Goal: Task Accomplishment & Management: Manage account settings

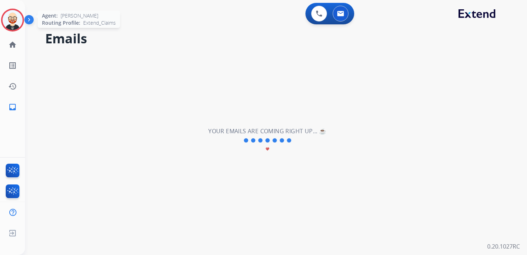
click at [13, 19] on img at bounding box center [13, 20] width 20 height 20
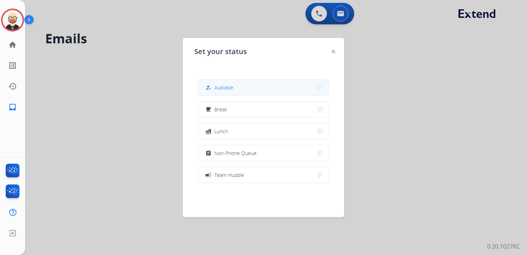
click at [243, 93] on button "how_to_reg Available" at bounding box center [263, 87] width 131 height 15
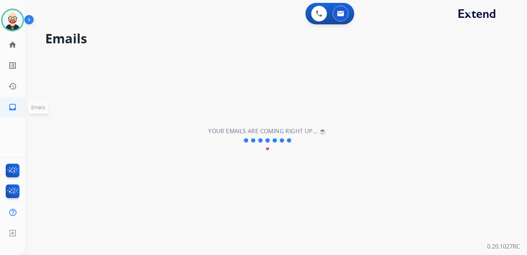
click at [18, 105] on link "inbox Emails" at bounding box center [13, 107] width 20 height 20
click at [14, 87] on mat-icon "history" at bounding box center [12, 86] width 9 height 9
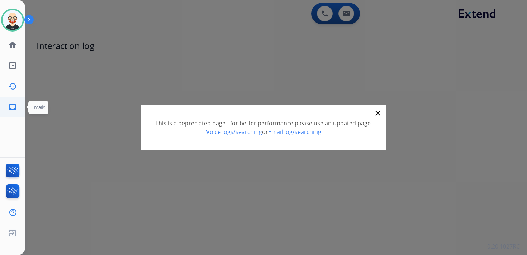
click at [12, 106] on mat-icon "inbox" at bounding box center [12, 107] width 9 height 9
select select "**********"
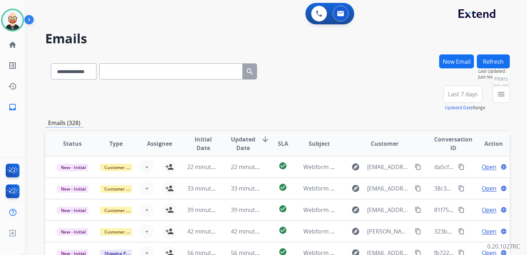
click at [507, 95] on button "menu Filters" at bounding box center [501, 94] width 17 height 17
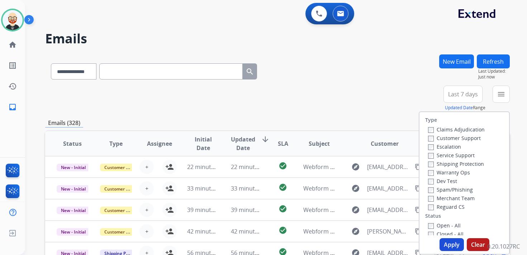
click at [445, 157] on label "Service Support" at bounding box center [451, 155] width 47 height 7
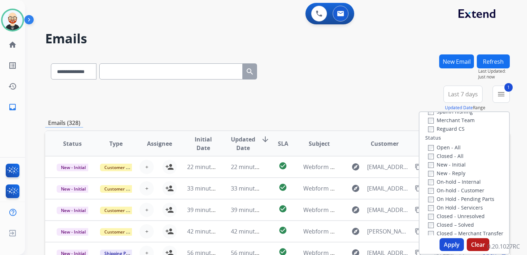
scroll to position [80, 0]
click at [442, 165] on label "New - Initial" at bounding box center [447, 163] width 38 height 7
click at [442, 171] on label "New - Reply" at bounding box center [446, 172] width 37 height 7
click at [446, 244] on button "Apply" at bounding box center [452, 245] width 24 height 13
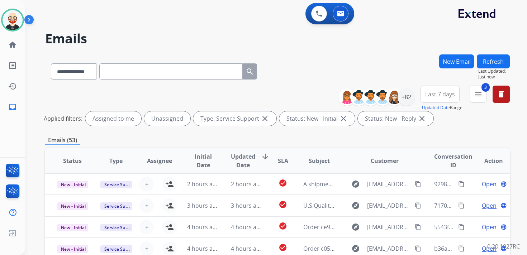
scroll to position [1, 0]
click at [246, 166] on span "Updated Date" at bounding box center [243, 160] width 24 height 17
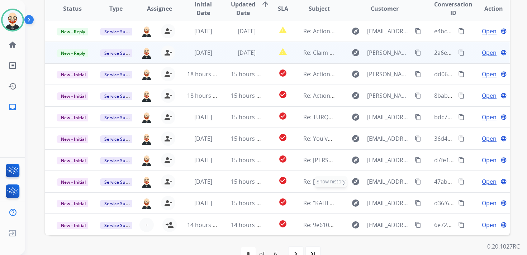
scroll to position [152, 0]
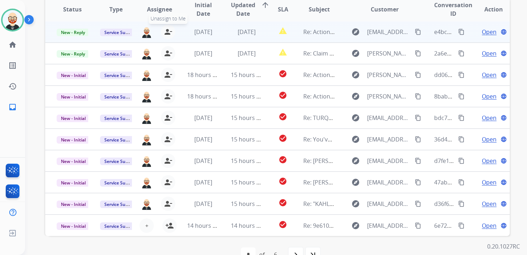
click at [167, 34] on mat-icon "person_remove" at bounding box center [168, 32] width 9 height 9
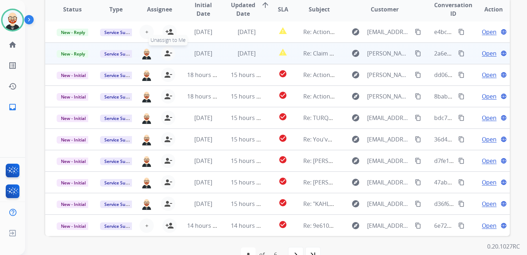
click at [167, 56] on mat-icon "person_remove" at bounding box center [168, 53] width 9 height 9
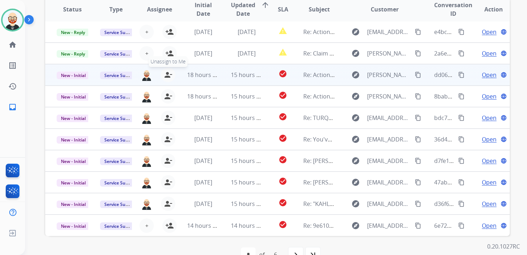
click at [166, 79] on mat-icon "person_remove" at bounding box center [168, 75] width 9 height 9
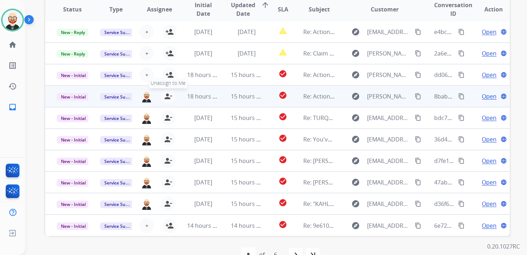
click at [166, 100] on mat-icon "person_remove" at bounding box center [168, 96] width 9 height 9
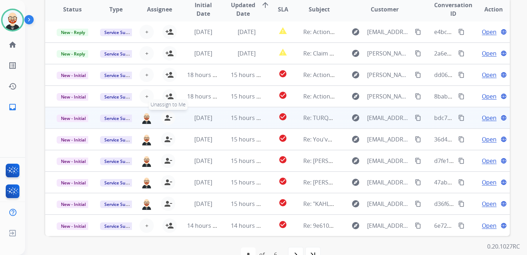
click at [167, 120] on mat-icon "person_remove" at bounding box center [168, 118] width 9 height 9
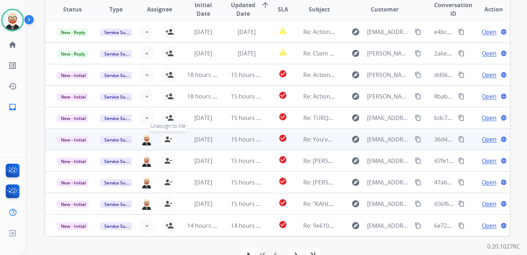
click at [167, 141] on mat-icon "person_remove" at bounding box center [168, 139] width 9 height 9
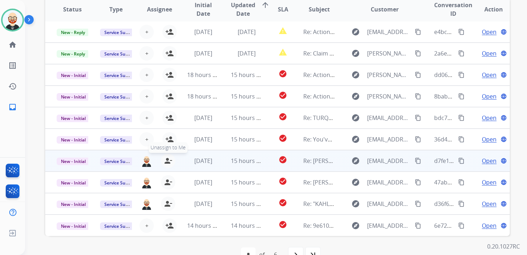
click at [167, 158] on mat-icon "person_remove" at bounding box center [168, 161] width 9 height 9
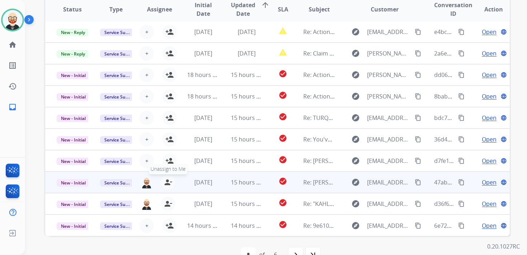
click at [167, 181] on mat-icon "person_remove" at bounding box center [168, 182] width 9 height 9
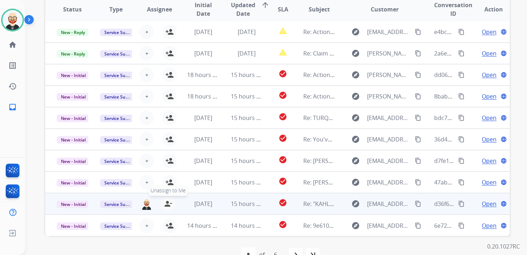
click at [167, 202] on mat-icon "person_remove" at bounding box center [168, 204] width 9 height 9
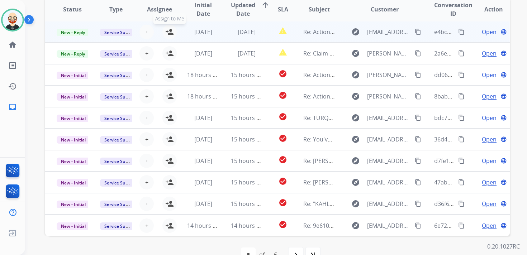
click at [171, 34] on mat-icon "person_add" at bounding box center [169, 32] width 9 height 9
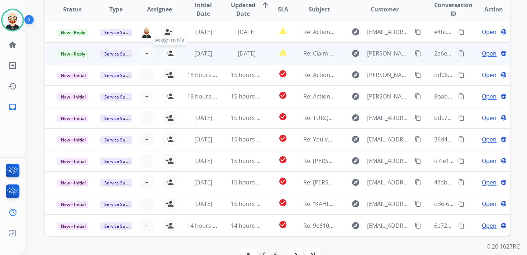
click at [170, 52] on mat-icon "person_add" at bounding box center [169, 53] width 9 height 9
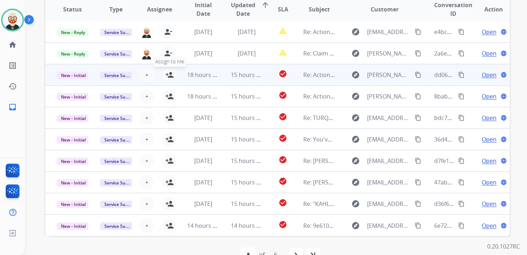
click at [166, 75] on mat-icon "person_add" at bounding box center [169, 75] width 9 height 9
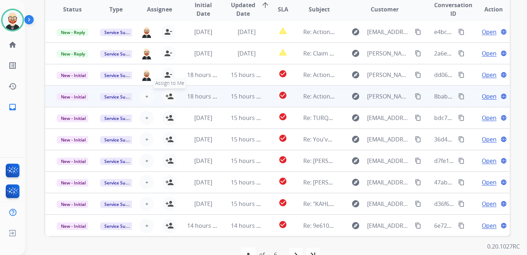
click at [169, 95] on mat-icon "person_add" at bounding box center [169, 96] width 9 height 9
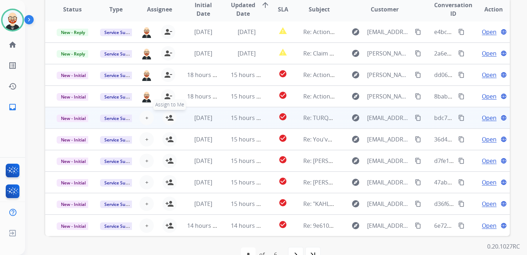
click at [169, 117] on mat-icon "person_add" at bounding box center [169, 118] width 9 height 9
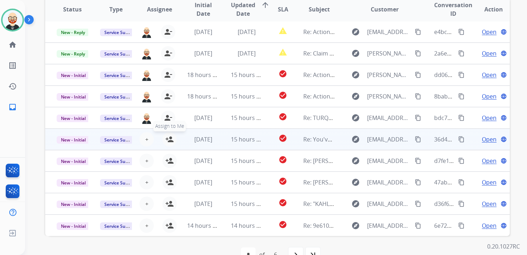
click at [169, 141] on mat-icon "person_add" at bounding box center [169, 139] width 9 height 9
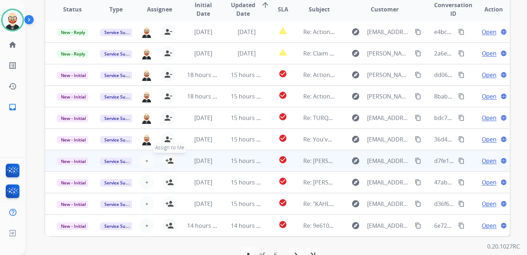
click at [169, 163] on mat-icon "person_add" at bounding box center [169, 161] width 9 height 9
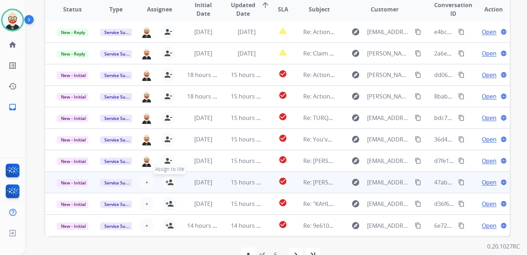
click at [168, 182] on mat-icon "person_add" at bounding box center [169, 182] width 9 height 9
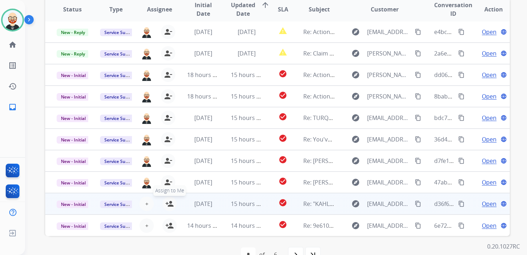
click at [168, 205] on mat-icon "person_add" at bounding box center [169, 204] width 9 height 9
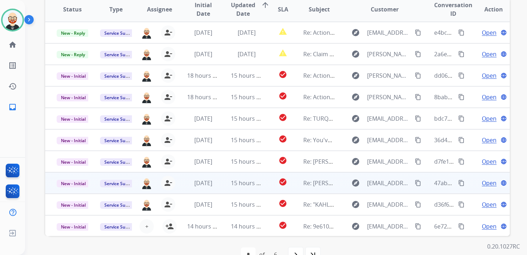
scroll to position [0, 0]
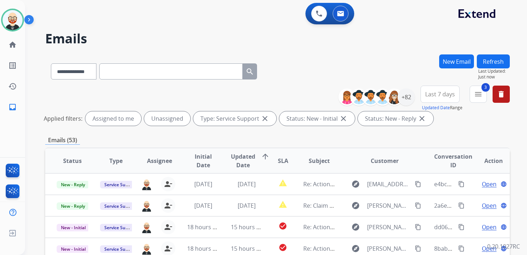
click at [493, 62] on button "Refresh" at bounding box center [493, 62] width 33 height 14
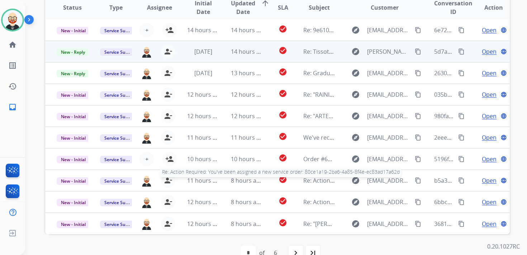
scroll to position [156, 0]
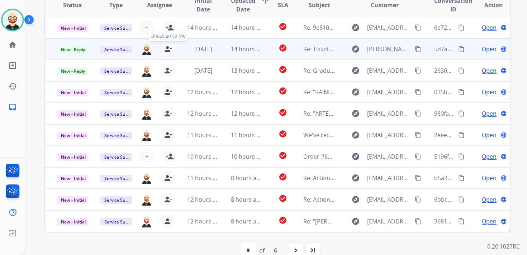
click at [168, 50] on mat-icon "person_remove" at bounding box center [168, 49] width 9 height 9
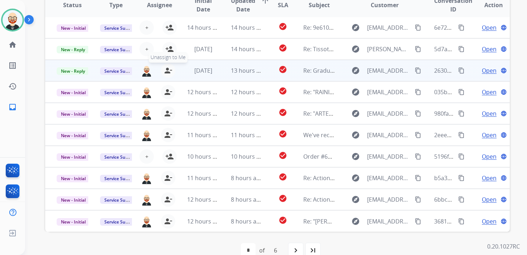
click at [167, 68] on mat-icon "person_remove" at bounding box center [168, 70] width 9 height 9
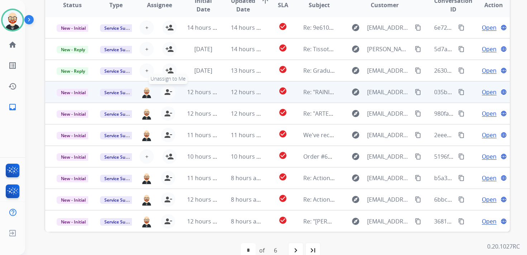
click at [165, 91] on mat-icon "person_remove" at bounding box center [168, 92] width 9 height 9
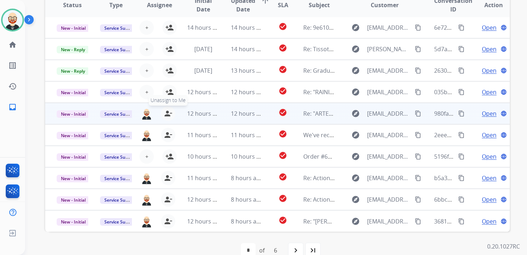
click at [165, 118] on button "person_remove [PERSON_NAME] to Me" at bounding box center [168, 114] width 14 height 14
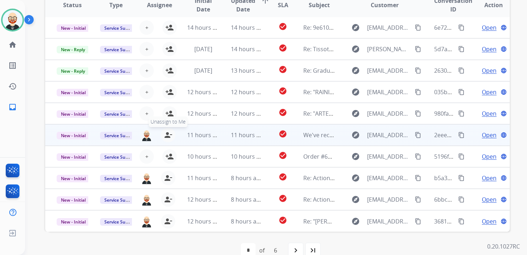
click at [167, 133] on mat-icon "person_remove" at bounding box center [168, 135] width 9 height 9
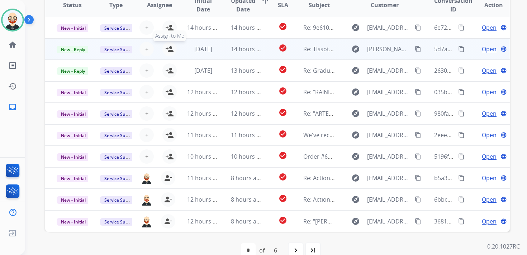
click at [169, 47] on mat-icon "person_add" at bounding box center [169, 49] width 9 height 9
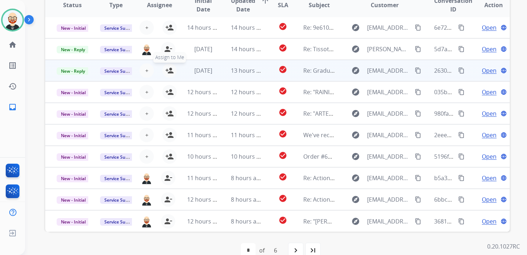
click at [170, 71] on mat-icon "person_add" at bounding box center [169, 70] width 9 height 9
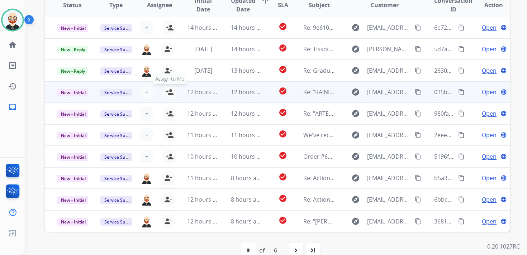
click at [168, 94] on mat-icon "person_add" at bounding box center [169, 92] width 9 height 9
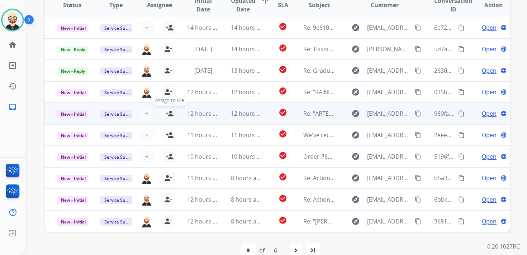
click at [168, 117] on mat-icon "person_add" at bounding box center [169, 113] width 9 height 9
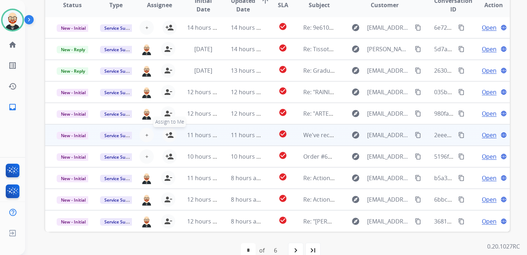
click at [170, 133] on mat-icon "person_add" at bounding box center [169, 135] width 9 height 9
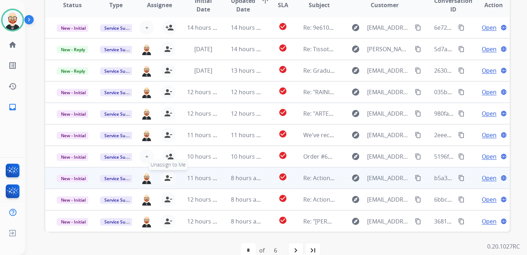
click at [167, 181] on mat-icon "person_remove" at bounding box center [168, 178] width 9 height 9
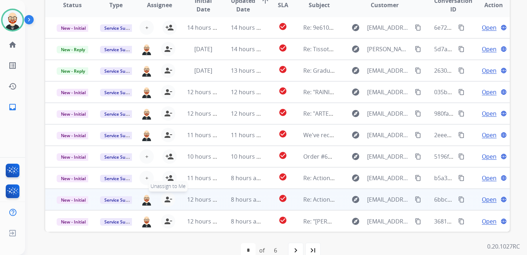
click at [167, 194] on button "person_remove [PERSON_NAME] to Me" at bounding box center [168, 200] width 14 height 14
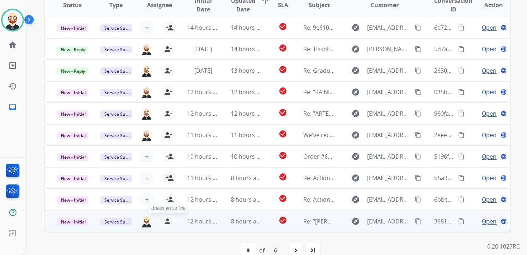
click at [169, 223] on mat-icon "person_remove" at bounding box center [168, 221] width 9 height 9
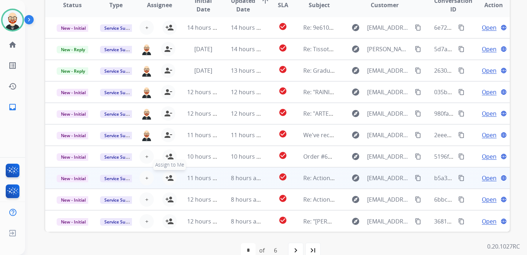
click at [169, 179] on mat-icon "person_add" at bounding box center [169, 178] width 9 height 9
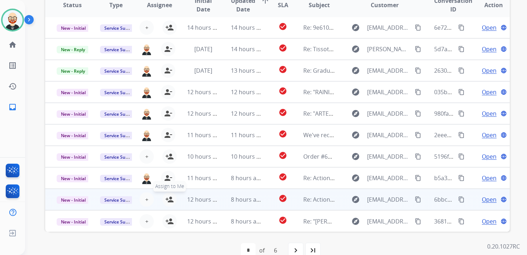
click at [169, 201] on mat-icon "person_add" at bounding box center [169, 200] width 9 height 9
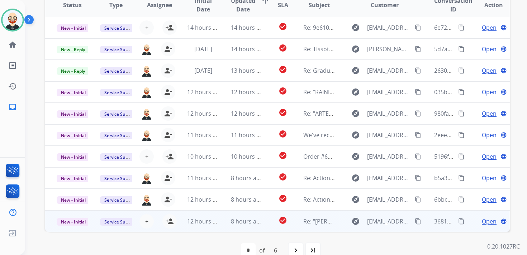
click at [169, 229] on div "+ Select agent person_add Assign to Me" at bounding box center [153, 221] width 43 height 20
click at [169, 222] on mat-icon "person_add" at bounding box center [169, 221] width 9 height 9
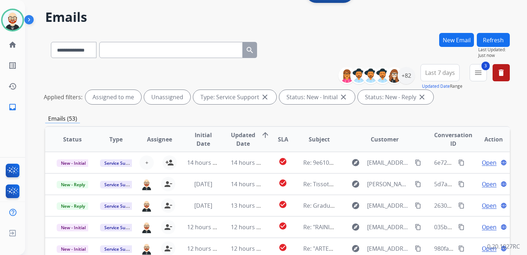
scroll to position [0, 0]
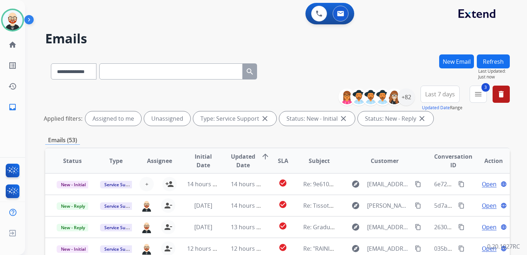
click at [492, 59] on button "Refresh" at bounding box center [493, 62] width 33 height 14
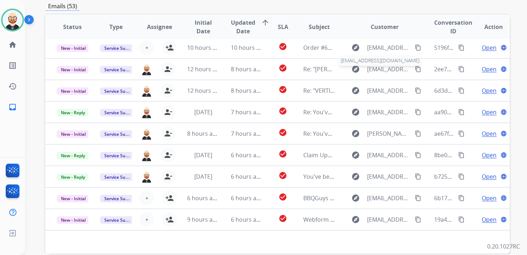
scroll to position [141, 0]
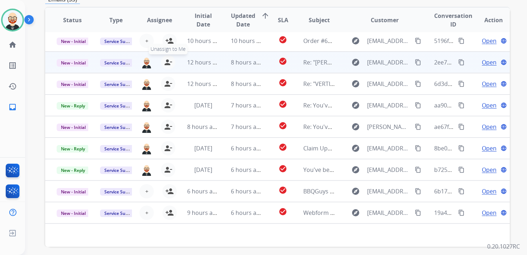
click at [170, 64] on mat-icon "person_remove" at bounding box center [168, 62] width 9 height 9
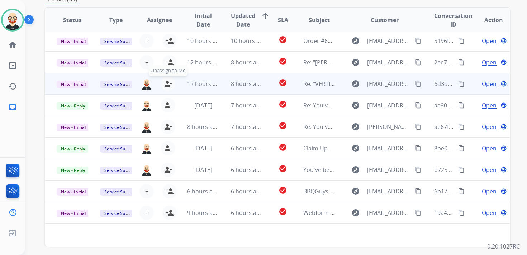
click at [166, 88] on button "person_remove [PERSON_NAME] to Me" at bounding box center [168, 84] width 14 height 14
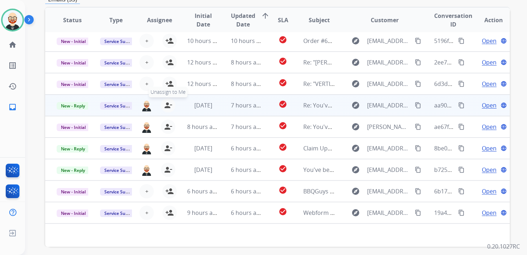
click at [166, 104] on mat-icon "person_remove" at bounding box center [168, 105] width 9 height 9
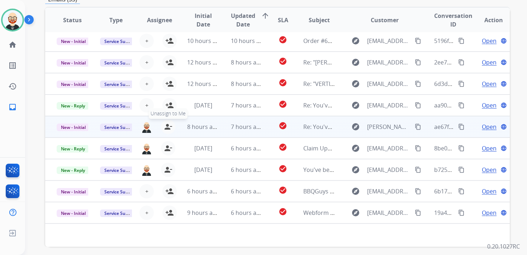
click at [165, 124] on mat-icon "person_remove" at bounding box center [168, 127] width 9 height 9
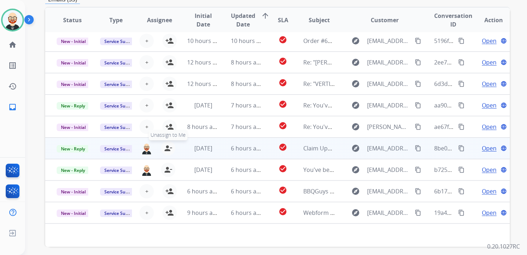
click at [166, 150] on mat-icon "person_remove" at bounding box center [168, 148] width 9 height 9
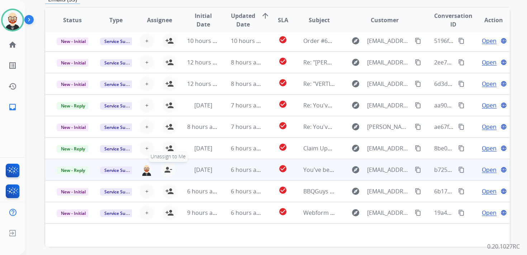
click at [166, 169] on mat-icon "person_remove" at bounding box center [168, 170] width 9 height 9
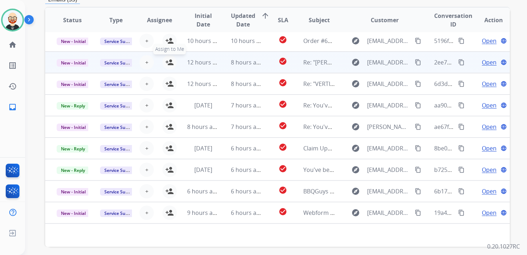
click at [169, 68] on button "person_add Assign to Me" at bounding box center [170, 62] width 14 height 14
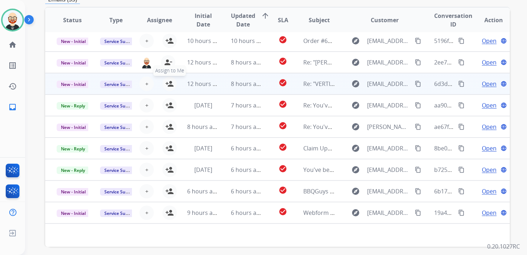
click at [169, 86] on mat-icon "person_add" at bounding box center [169, 84] width 9 height 9
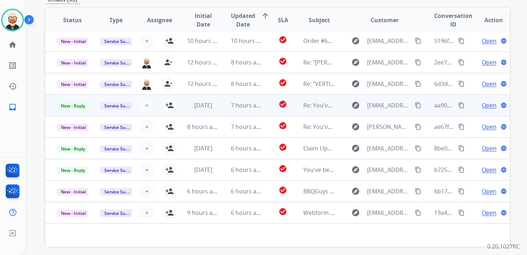
click at [170, 113] on div "+ Select agent person_add Assign to Me" at bounding box center [153, 105] width 43 height 20
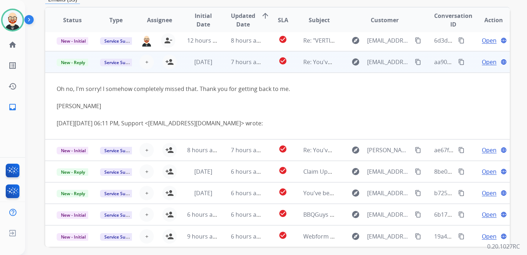
click at [159, 67] on div "+ Select agent person_add Assign to Me" at bounding box center [154, 62] width 46 height 14
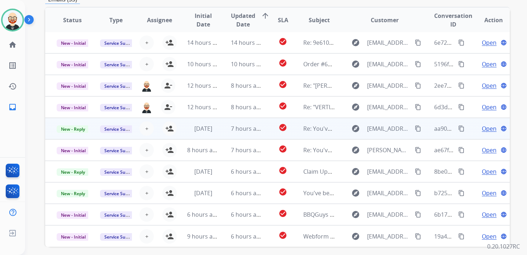
scroll to position [1, 0]
click at [168, 131] on mat-icon "person_add" at bounding box center [169, 128] width 9 height 9
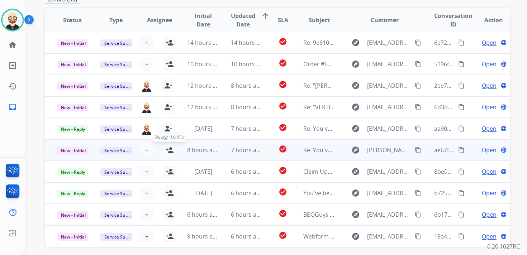
click at [171, 156] on button "person_add Assign to Me" at bounding box center [170, 150] width 14 height 14
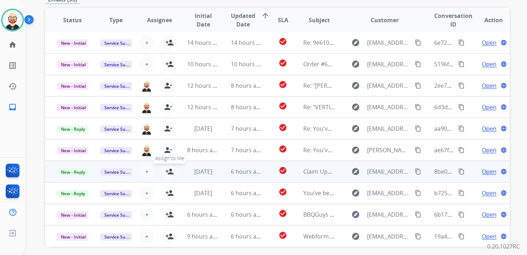
click at [170, 174] on mat-icon "person_add" at bounding box center [169, 172] width 9 height 9
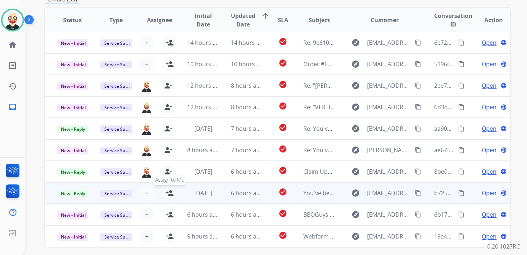
click at [167, 196] on mat-icon "person_add" at bounding box center [169, 193] width 9 height 9
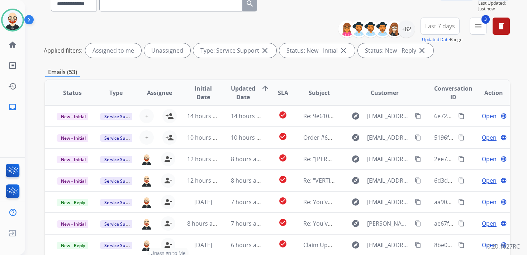
scroll to position [0, 0]
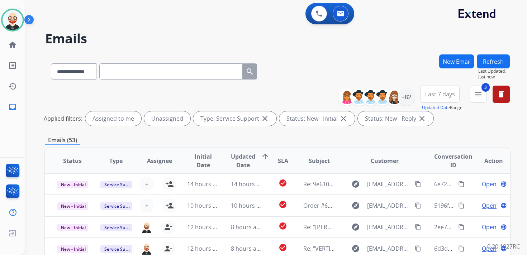
click at [487, 66] on button "Refresh" at bounding box center [493, 62] width 33 height 14
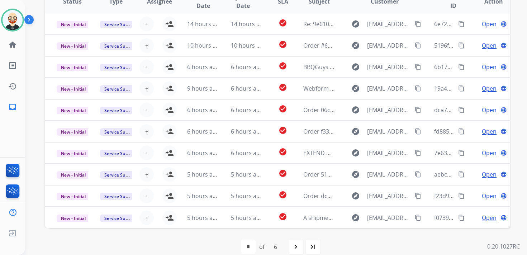
scroll to position [159, 0]
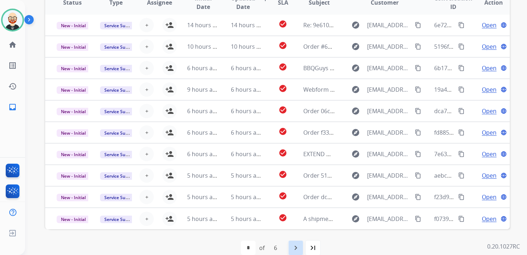
click at [293, 251] on mat-icon "navigate_next" at bounding box center [296, 248] width 9 height 9
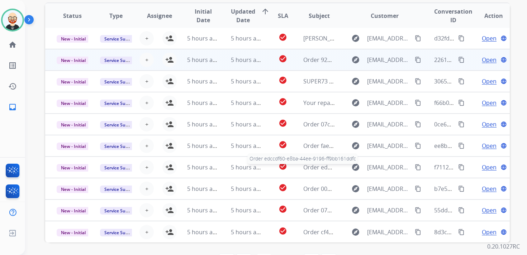
scroll to position [147, 0]
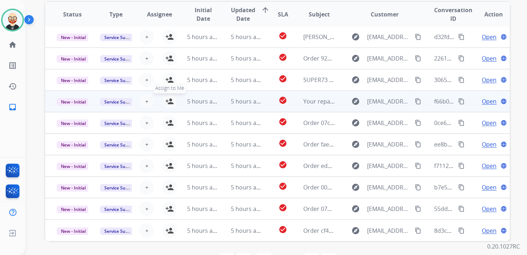
click at [170, 101] on mat-icon "person_add" at bounding box center [169, 101] width 9 height 9
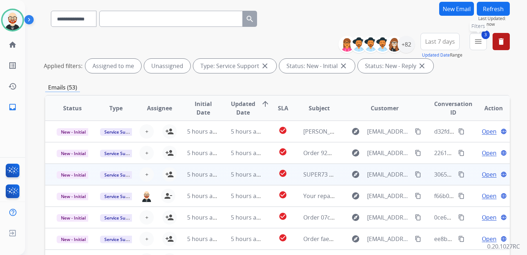
scroll to position [41, 0]
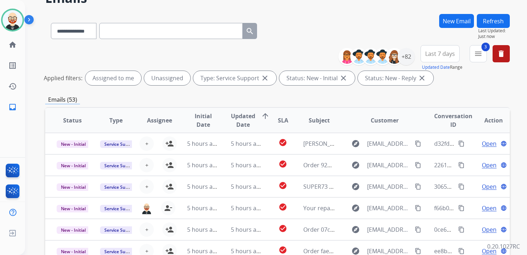
click at [493, 18] on button "Refresh" at bounding box center [493, 21] width 33 height 14
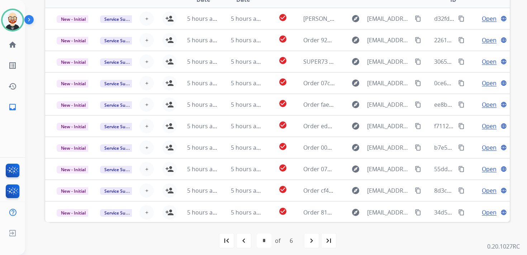
scroll to position [170, 0]
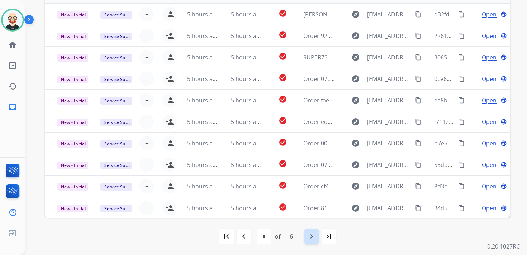
click at [312, 235] on mat-icon "navigate_next" at bounding box center [311, 236] width 9 height 9
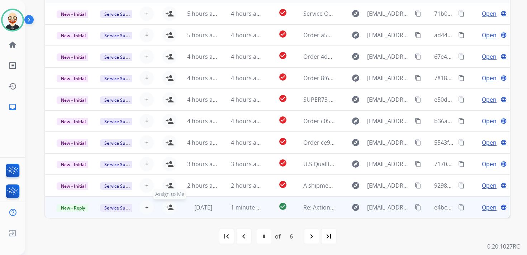
click at [168, 209] on mat-icon "person_add" at bounding box center [169, 207] width 9 height 9
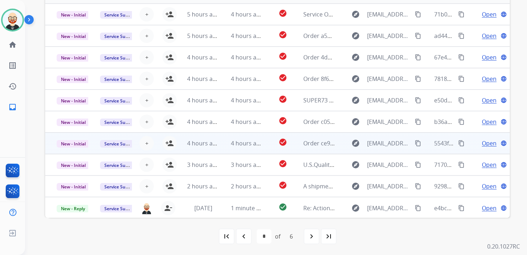
scroll to position [0, 0]
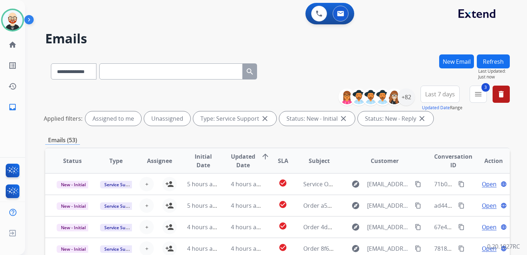
click at [490, 60] on button "Refresh" at bounding box center [493, 62] width 33 height 14
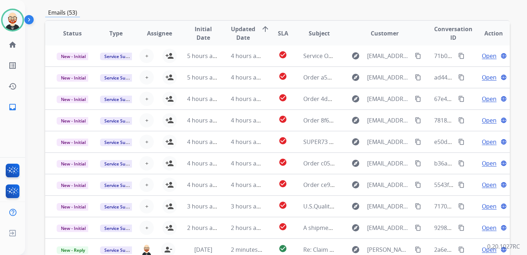
scroll to position [170, 0]
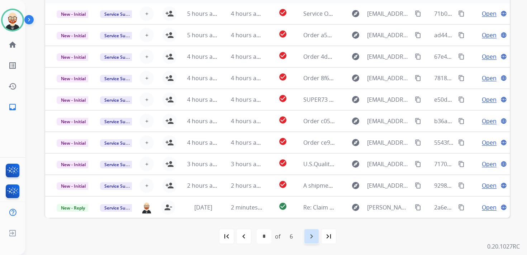
click at [313, 239] on mat-icon "navigate_next" at bounding box center [311, 236] width 9 height 9
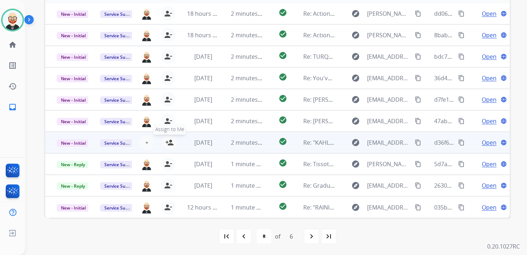
click at [165, 141] on mat-icon "person_add" at bounding box center [169, 142] width 9 height 9
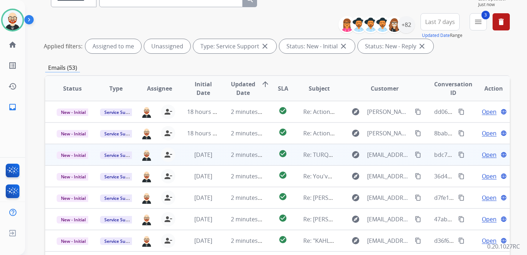
scroll to position [0, 0]
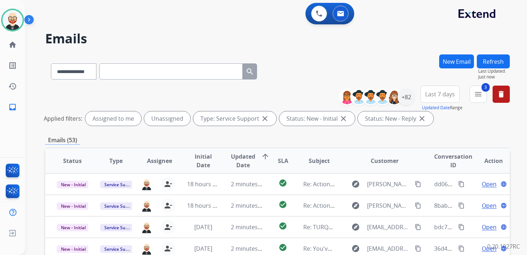
click at [489, 59] on button "Refresh" at bounding box center [493, 62] width 33 height 14
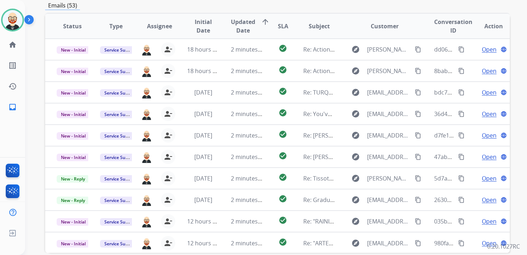
scroll to position [170, 0]
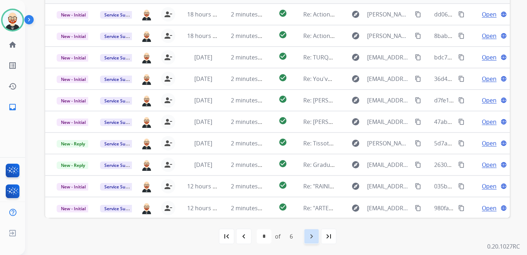
click at [311, 236] on mat-icon "navigate_next" at bounding box center [311, 236] width 9 height 9
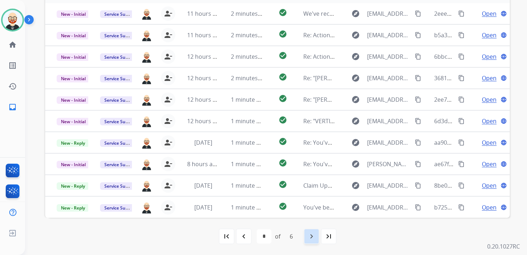
click at [311, 239] on mat-icon "navigate_next" at bounding box center [311, 236] width 9 height 9
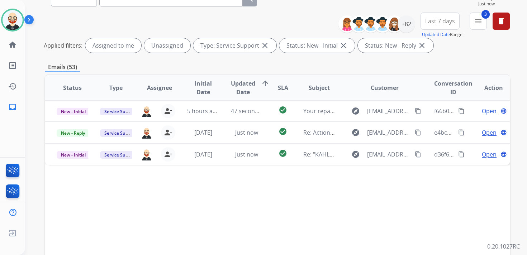
scroll to position [0, 0]
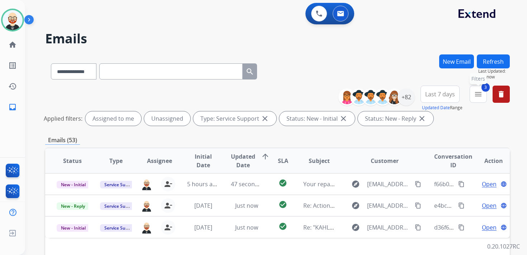
click at [480, 93] on mat-icon "menu" at bounding box center [478, 94] width 9 height 9
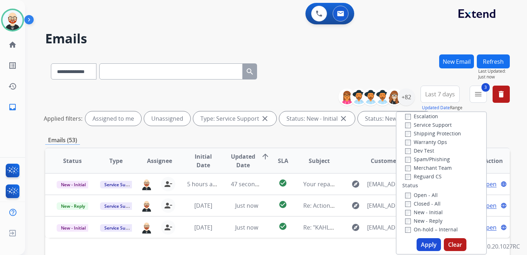
scroll to position [29, 0]
click at [426, 125] on label "Service Support" at bounding box center [428, 126] width 47 height 7
click at [422, 248] on button "Apply" at bounding box center [429, 245] width 24 height 13
select select "*"
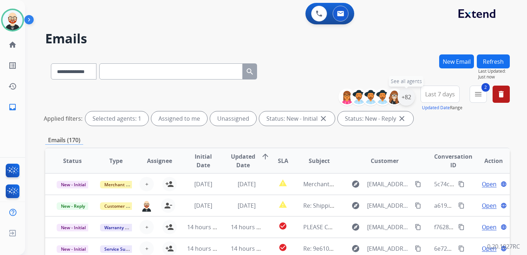
click at [407, 102] on div "+82" at bounding box center [406, 97] width 17 height 17
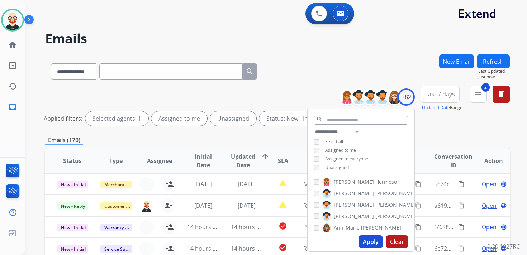
click at [341, 166] on span "Unassigned" at bounding box center [337, 168] width 24 height 6
click at [365, 239] on button "Apply" at bounding box center [371, 242] width 24 height 13
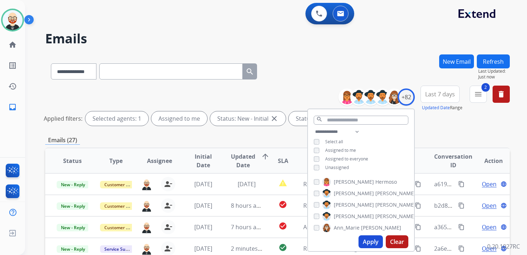
click at [425, 101] on button "Last 7 days" at bounding box center [440, 94] width 39 height 17
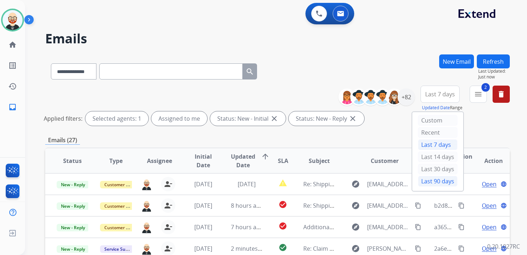
click at [429, 180] on div "Last 90 days" at bounding box center [437, 181] width 39 height 11
click at [376, 136] on div "Emails (27)" at bounding box center [277, 140] width 465 height 9
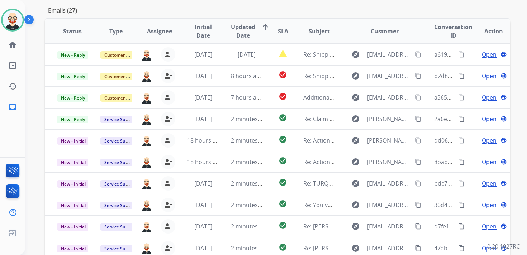
scroll to position [133, 0]
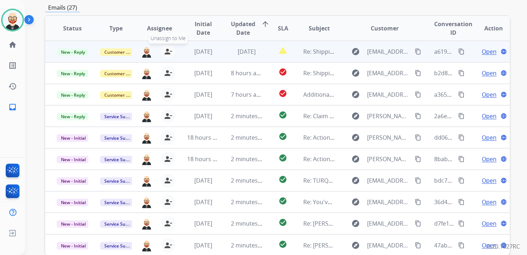
click at [168, 53] on mat-icon "person_remove" at bounding box center [168, 51] width 9 height 9
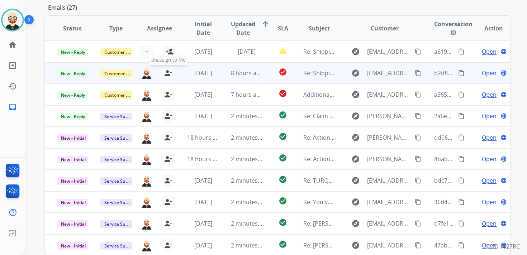
click at [165, 71] on mat-icon "person_remove" at bounding box center [168, 73] width 9 height 9
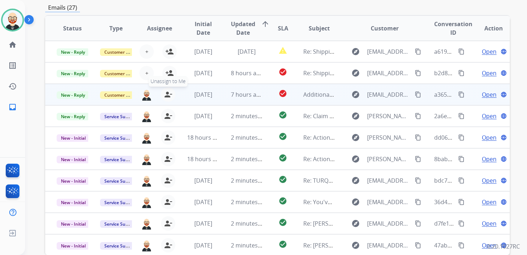
click at [167, 95] on mat-icon "person_remove" at bounding box center [168, 94] width 9 height 9
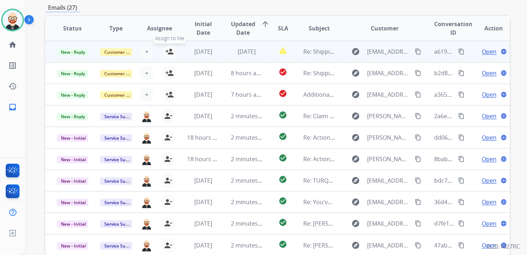
click at [168, 50] on mat-icon "person_add" at bounding box center [169, 51] width 9 height 9
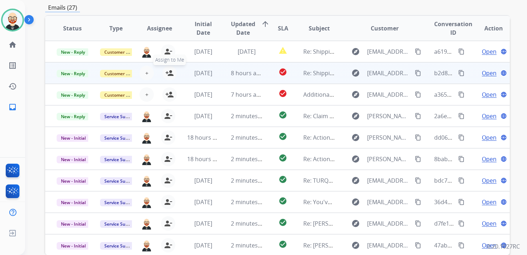
click at [170, 73] on mat-icon "person_add" at bounding box center [169, 73] width 9 height 9
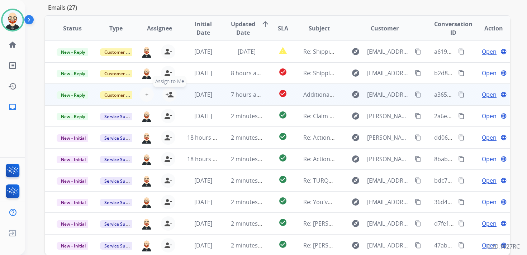
click at [169, 95] on mat-icon "person_add" at bounding box center [169, 94] width 9 height 9
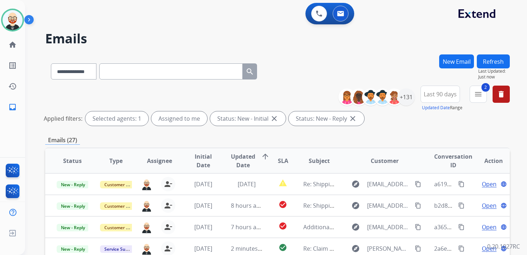
click at [497, 59] on button "Refresh" at bounding box center [493, 62] width 33 height 14
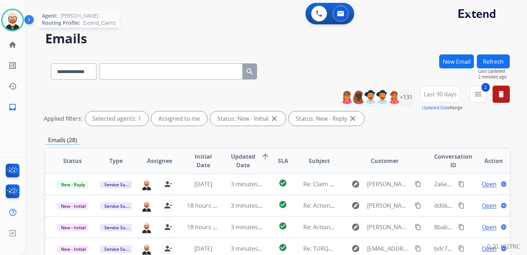
click at [10, 22] on img at bounding box center [13, 20] width 20 height 20
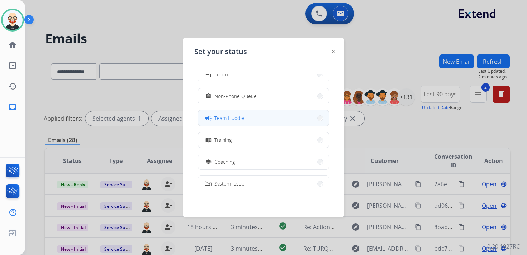
scroll to position [113, 0]
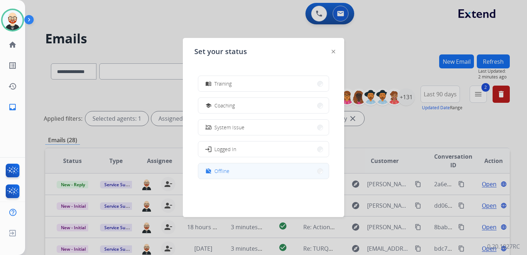
click at [259, 175] on button "work_off Offline" at bounding box center [263, 171] width 131 height 15
